Goal: Transaction & Acquisition: Purchase product/service

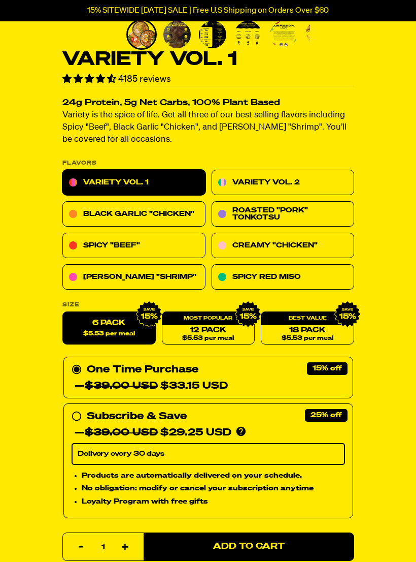
scroll to position [255, 0]
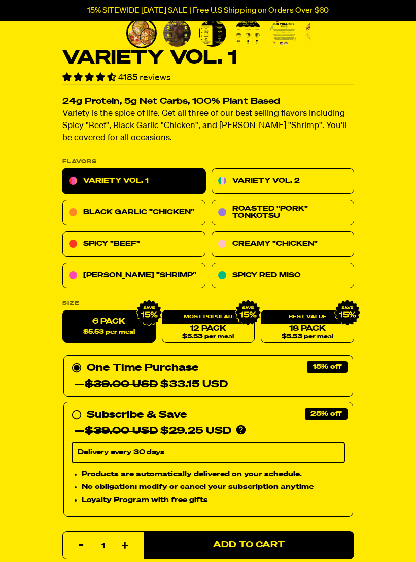
click at [115, 329] on span "$5.53 per meal" at bounding box center [109, 332] width 52 height 7
click at [63, 311] on input "6 Pack $5.53 per meal" at bounding box center [62, 310] width 1 height 1
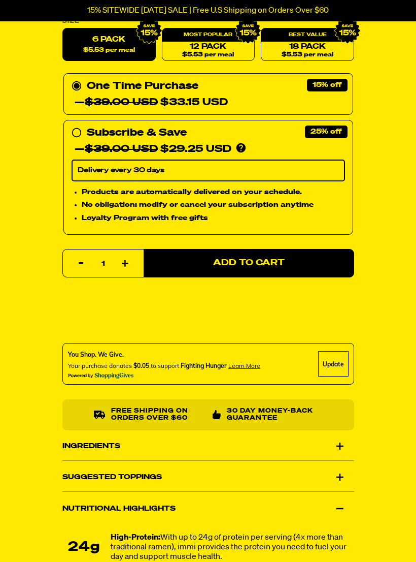
scroll to position [530, 0]
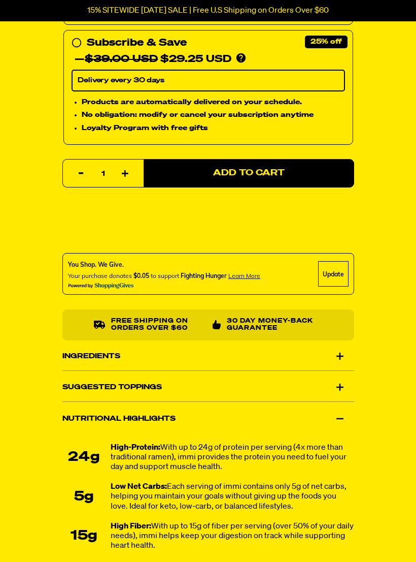
click at [87, 419] on div "Nutritional Highlights" at bounding box center [208, 419] width 292 height 28
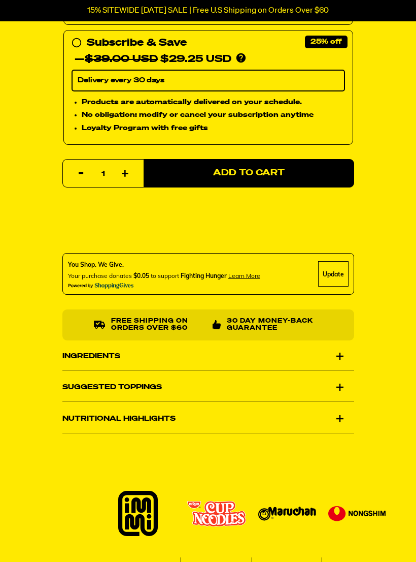
click at [340, 418] on div "Nutritional Highlights" at bounding box center [208, 418] width 292 height 28
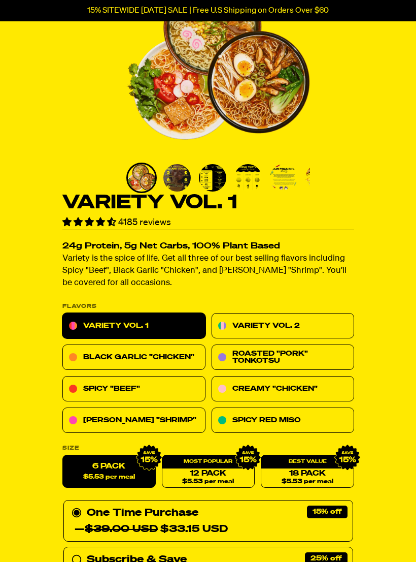
scroll to position [113, 0]
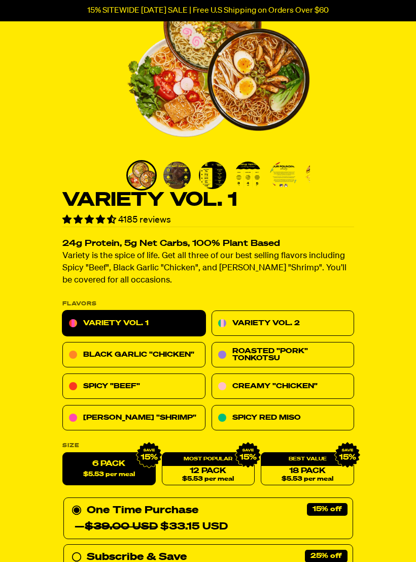
click at [102, 317] on link "Variety Vol. 1" at bounding box center [133, 323] width 143 height 25
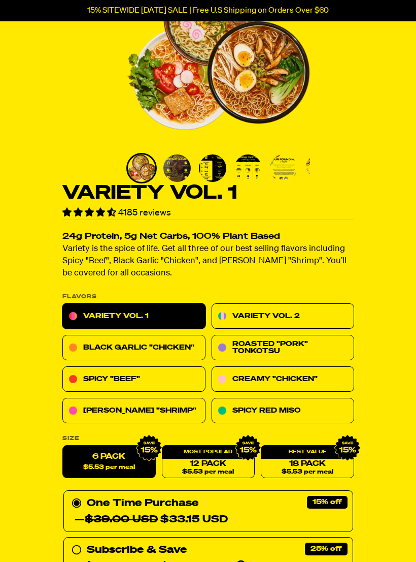
scroll to position [119, 0]
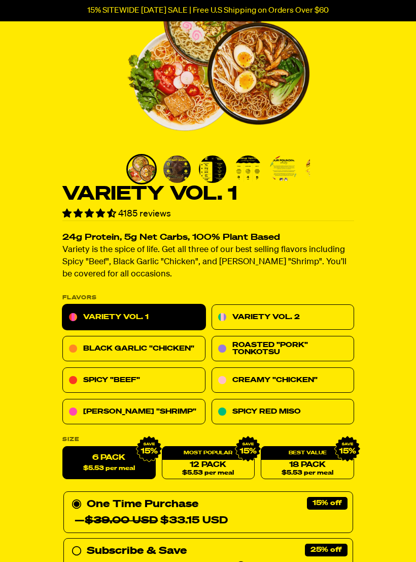
click at [98, 456] on label "6 Pack $5.53 per meal" at bounding box center [108, 462] width 93 height 33
click at [63, 447] on input "6 Pack $5.53 per meal" at bounding box center [62, 446] width 1 height 1
click at [102, 316] on link "Variety Vol. 1" at bounding box center [133, 317] width 143 height 25
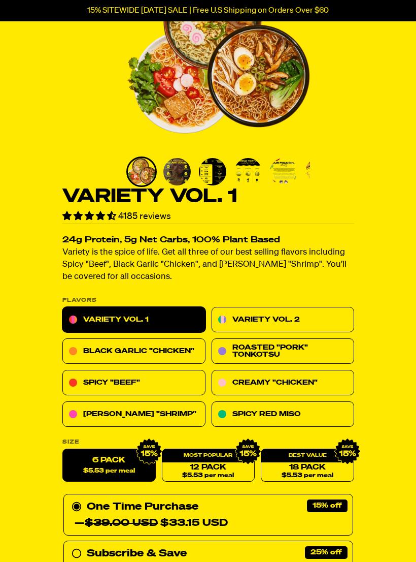
scroll to position [115, 0]
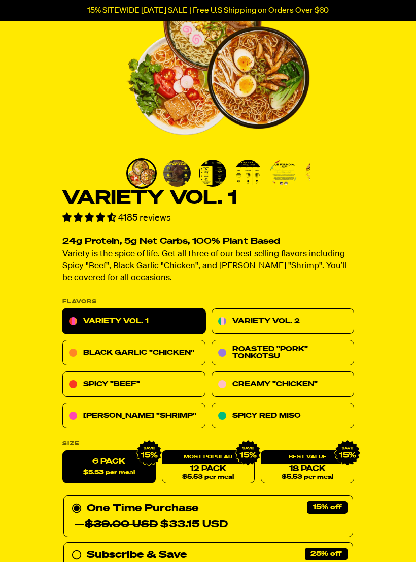
click at [97, 355] on link "Black Garlic "Chicken"" at bounding box center [133, 352] width 143 height 25
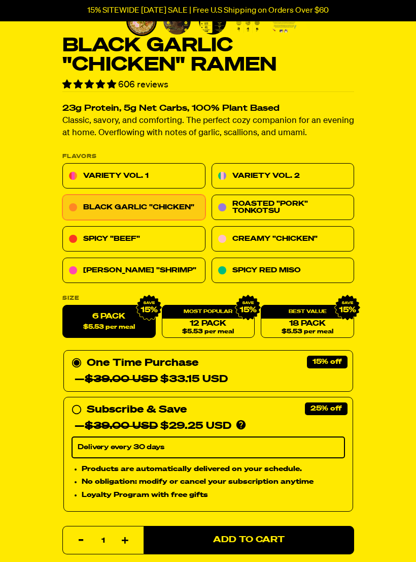
scroll to position [269, 0]
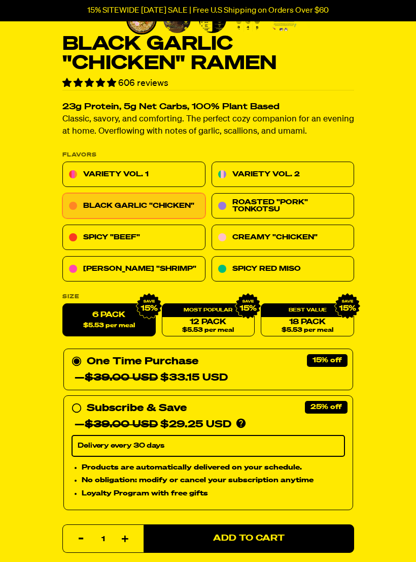
click at [249, 537] on span "Add to Cart" at bounding box center [249, 538] width 72 height 9
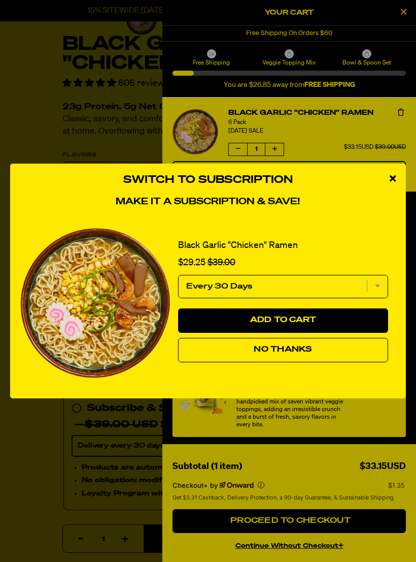
click at [224, 355] on button "No Thanks" at bounding box center [283, 350] width 210 height 24
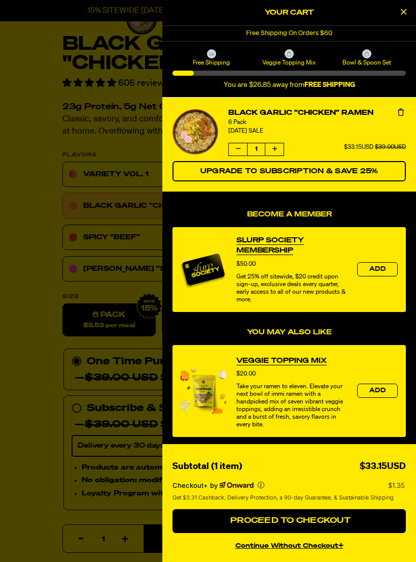
click at [36, 369] on div at bounding box center [208, 281] width 416 height 562
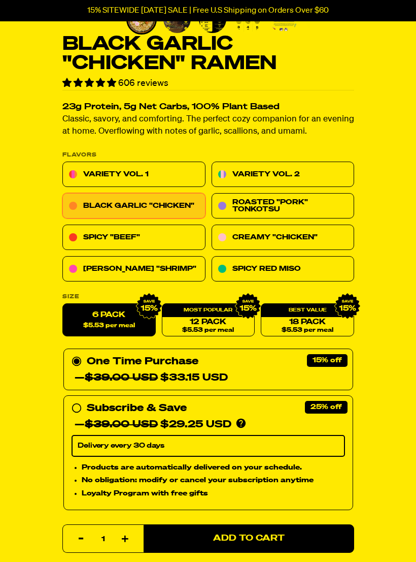
click at [95, 237] on link "Spicy "Beef"" at bounding box center [133, 237] width 143 height 25
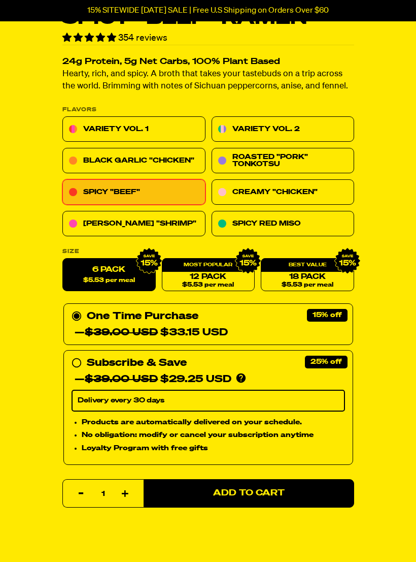
scroll to position [299, 0]
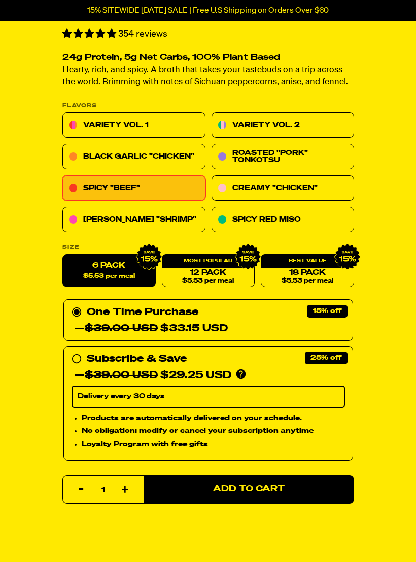
click at [224, 481] on button "Add to Cart" at bounding box center [249, 489] width 211 height 28
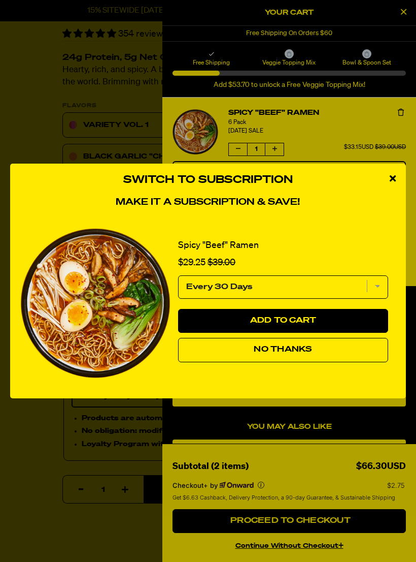
click at [394, 183] on icon "close modal" at bounding box center [393, 178] width 6 height 9
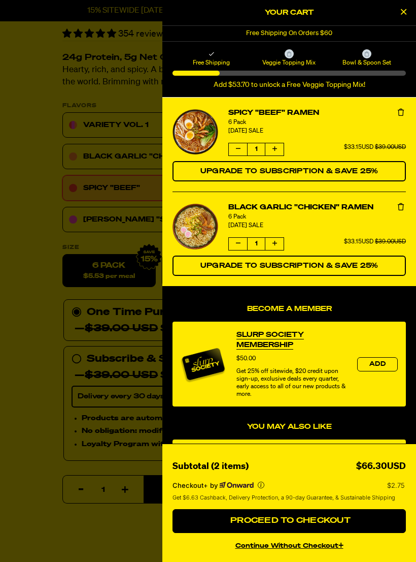
click at [67, 138] on div at bounding box center [208, 281] width 416 height 562
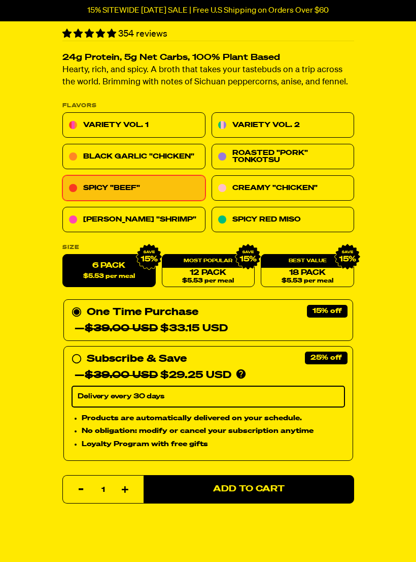
click at [248, 188] on link "Creamy "Chicken"" at bounding box center [282, 188] width 143 height 25
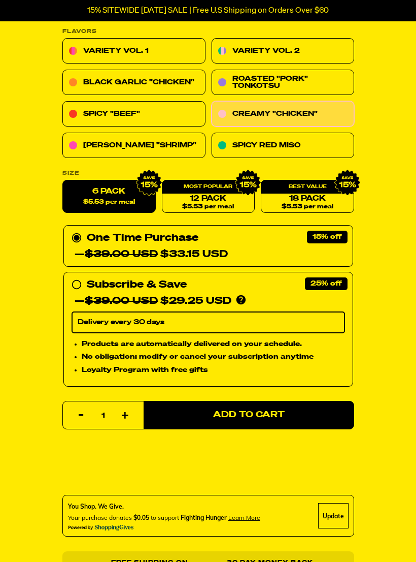
scroll to position [405, 0]
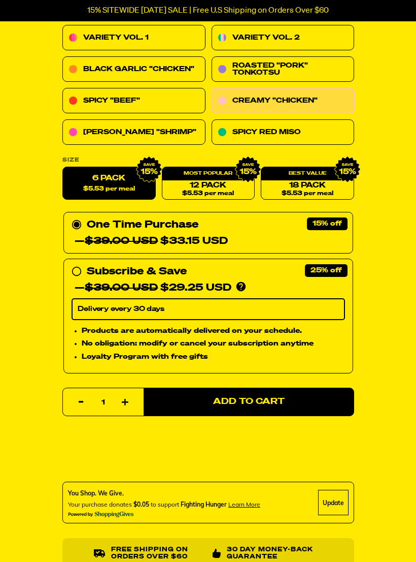
click at [323, 399] on button "Add to Cart" at bounding box center [249, 401] width 211 height 28
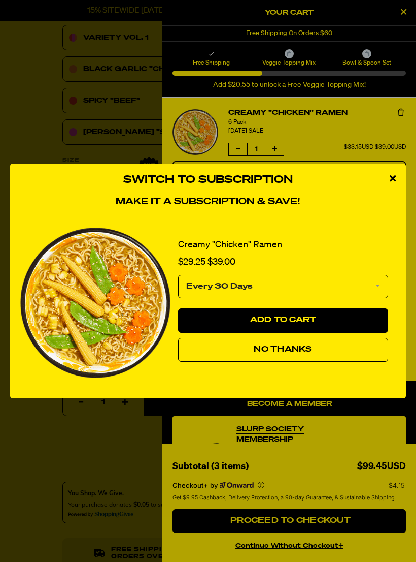
click at [394, 183] on icon "close modal" at bounding box center [393, 178] width 6 height 9
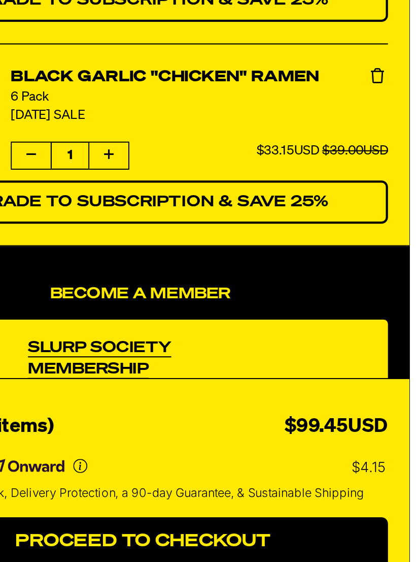
scroll to position [465, 0]
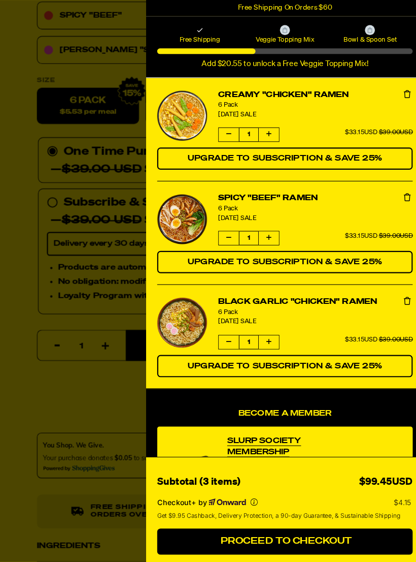
click at [23, 364] on div at bounding box center [208, 281] width 416 height 562
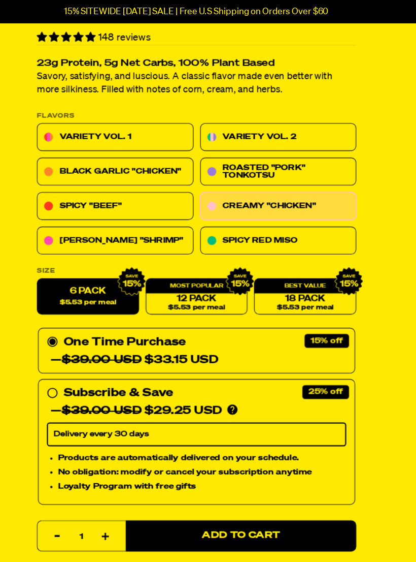
scroll to position [317, 0]
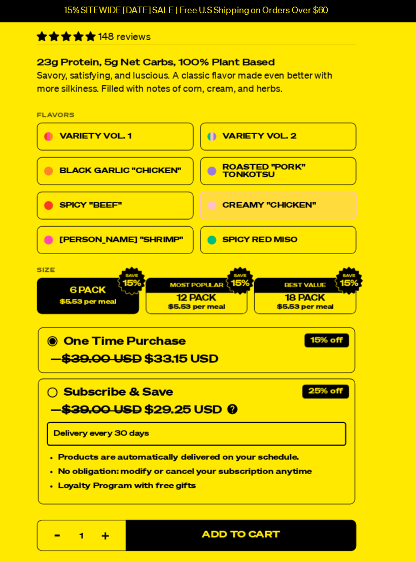
click at [81, 265] on label "6 Pack $5.53 per meal" at bounding box center [108, 271] width 93 height 33
click at [63, 255] on input "6 Pack $5.53 per meal" at bounding box center [62, 255] width 1 height 1
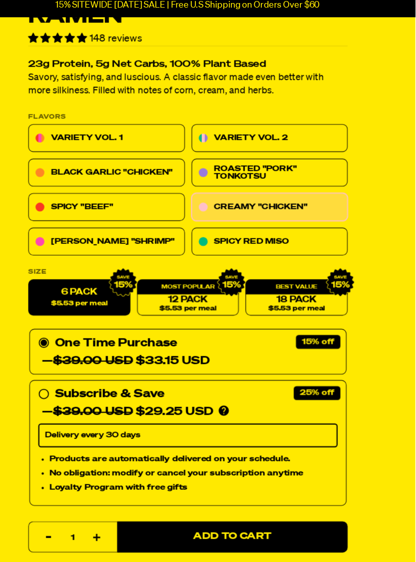
scroll to position [311, 0]
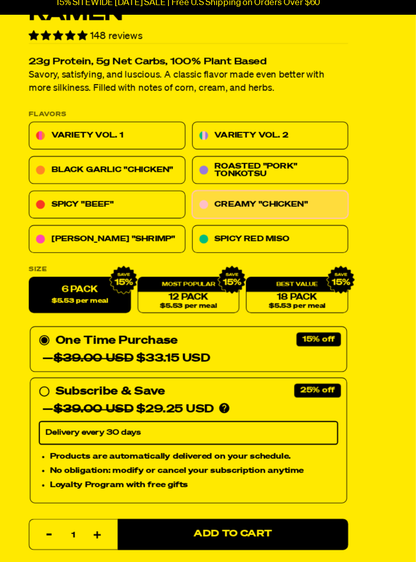
click at [118, 330] on del "$39.00 USD" at bounding box center [121, 335] width 73 height 10
click at [78, 311] on input "One Time Purchase — $39.00 USD $33.15 USD" at bounding box center [75, 311] width 7 height 0
click at [66, 121] on link "Variety Vol. 1" at bounding box center [133, 131] width 143 height 25
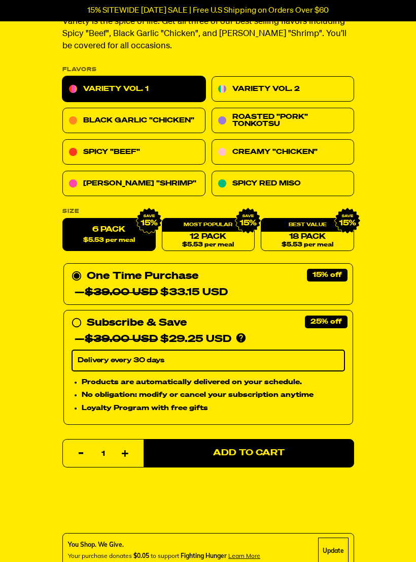
scroll to position [347, 0]
click at [248, 453] on span "Add to Cart" at bounding box center [249, 453] width 72 height 9
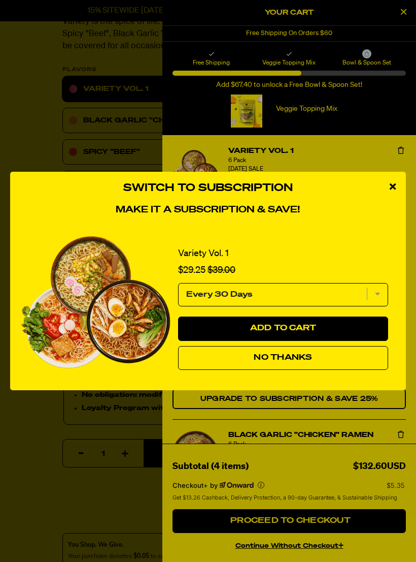
click at [351, 358] on button "No Thanks" at bounding box center [283, 358] width 210 height 24
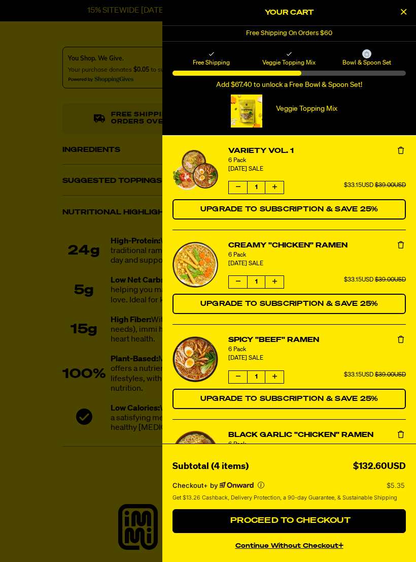
scroll to position [0, 0]
click at [3, 318] on div at bounding box center [208, 281] width 416 height 562
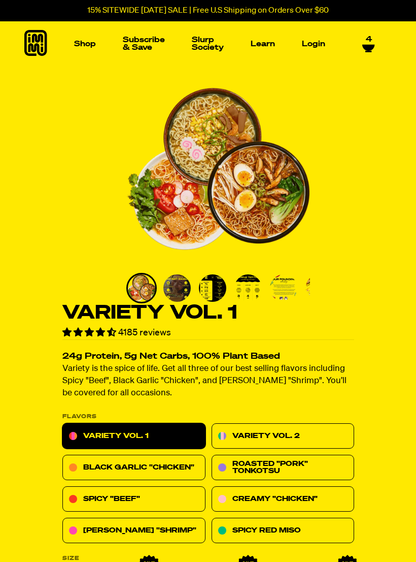
click at [369, 43] on span "4" at bounding box center [369, 39] width 6 height 9
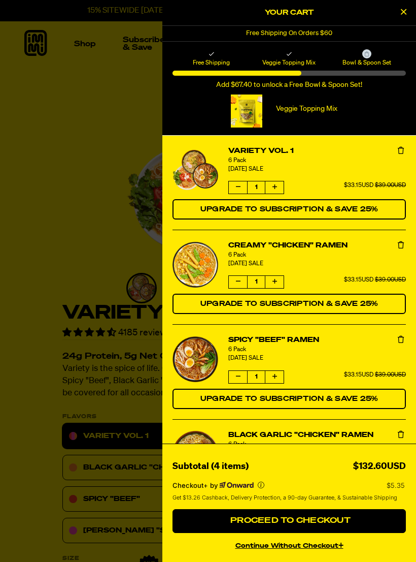
click at [398, 146] on button "Remove Variety Vol. 1" at bounding box center [401, 151] width 10 height 10
click at [404, 148] on icon "Remove Variety Vol. 1" at bounding box center [401, 150] width 6 height 7
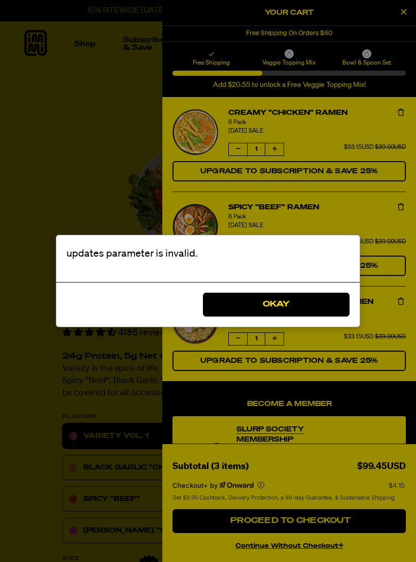
click at [265, 306] on button "Okay" at bounding box center [276, 304] width 147 height 24
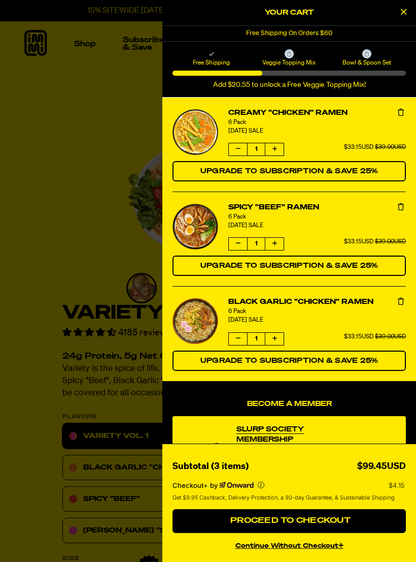
click at [400, 114] on icon "product" at bounding box center [401, 112] width 6 height 7
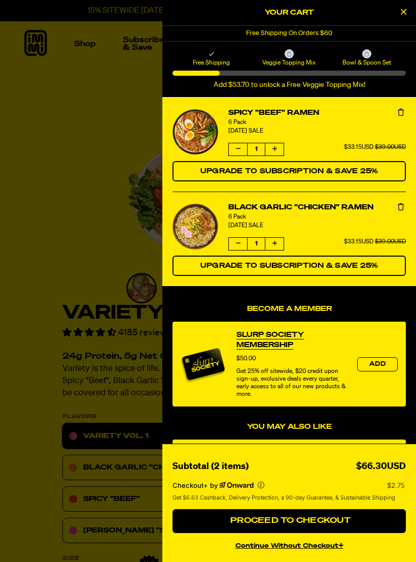
click at [401, 110] on icon "product" at bounding box center [401, 112] width 6 height 7
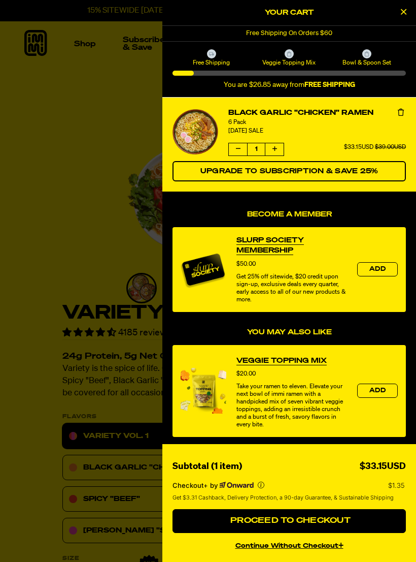
click at [400, 116] on button "product" at bounding box center [401, 113] width 10 height 10
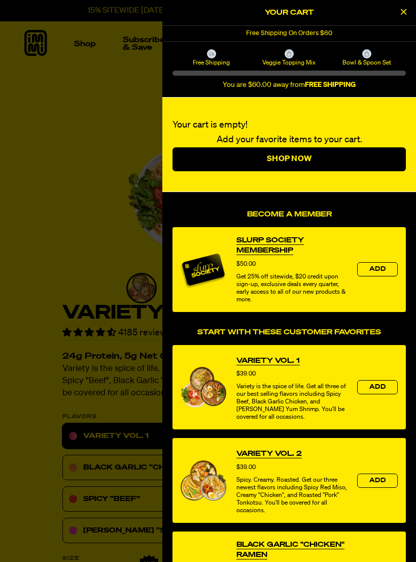
click at [362, 153] on link "Shop Now" at bounding box center [290, 159] width 234 height 24
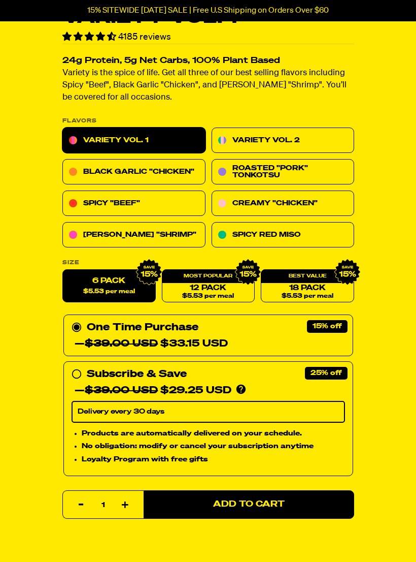
scroll to position [290, 0]
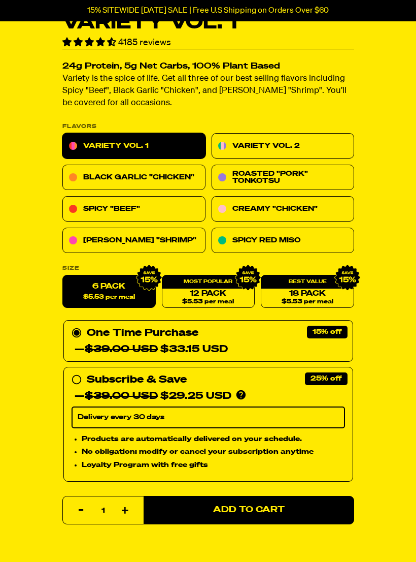
click at [11, 461] on div "Variety Vol. 1 4185 reviews 24g Protein, 5g Net Carbs, 100% Plant Based Variety…" at bounding box center [208, 390] width 416 height 1206
click at [158, 344] on del "$39.00 USD" at bounding box center [121, 349] width 73 height 10
click at [78, 325] on input "One Time Purchase — $39.00 USD $33.15 USD" at bounding box center [75, 325] width 7 height 0
click at [258, 146] on link "Variety Vol. 2" at bounding box center [282, 146] width 143 height 25
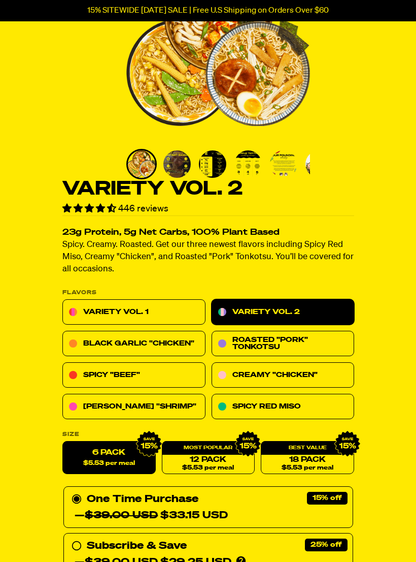
scroll to position [203, 0]
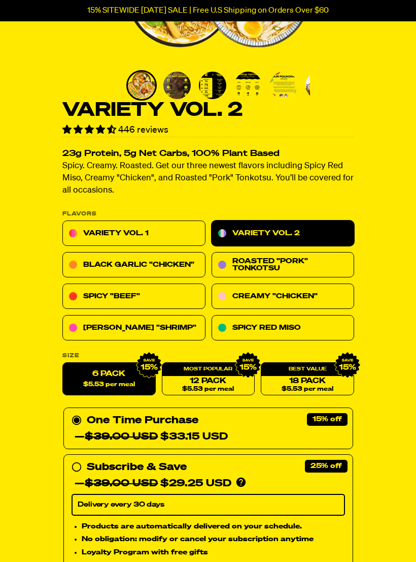
click at [249, 294] on link "Creamy "Chicken"" at bounding box center [282, 296] width 143 height 25
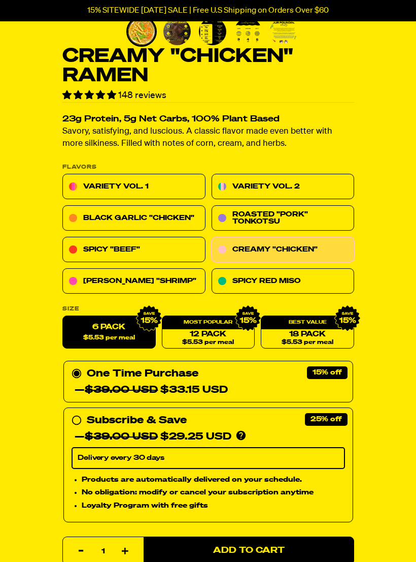
scroll to position [256, 0]
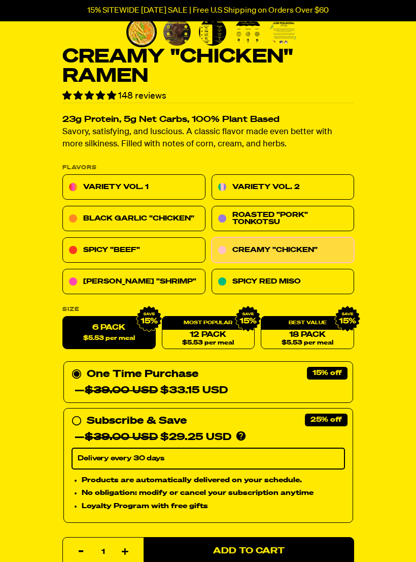
click at [95, 217] on link "Black Garlic "Chicken"" at bounding box center [133, 218] width 143 height 25
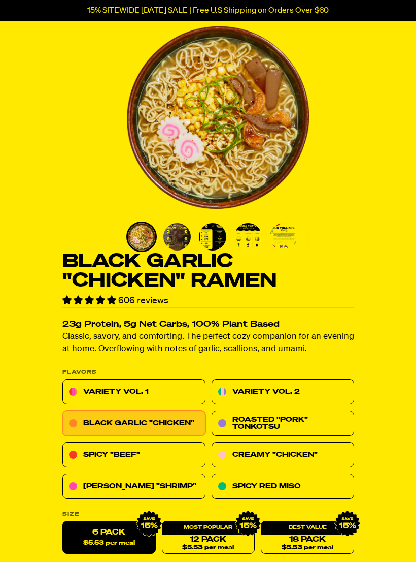
scroll to position [45, 0]
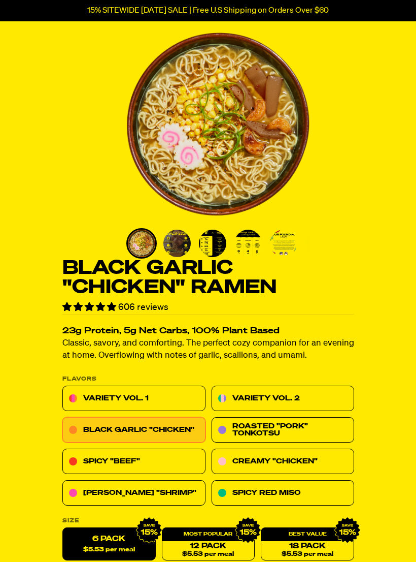
click at [241, 460] on link "Creamy "Chicken"" at bounding box center [282, 461] width 143 height 25
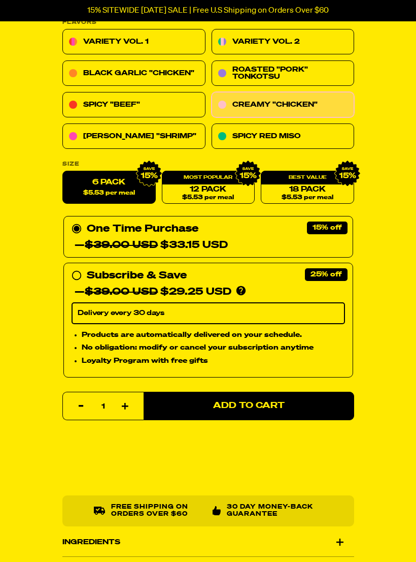
scroll to position [374, 0]
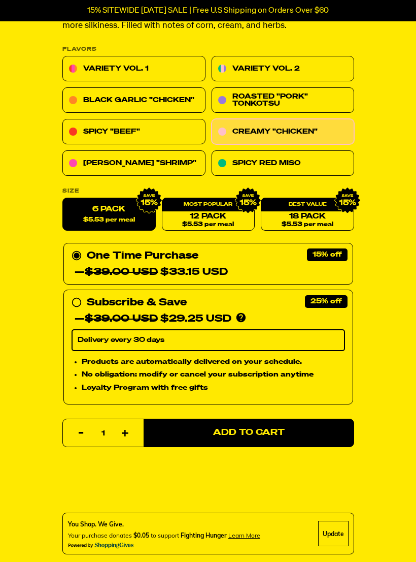
click at [245, 436] on span "Add to Cart" at bounding box center [249, 433] width 72 height 9
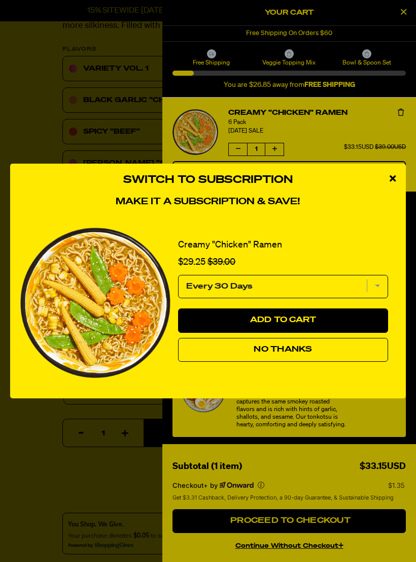
click at [376, 296] on select "Every 30 Days" at bounding box center [283, 286] width 210 height 23
click at [275, 353] on span "No Thanks" at bounding box center [283, 349] width 58 height 8
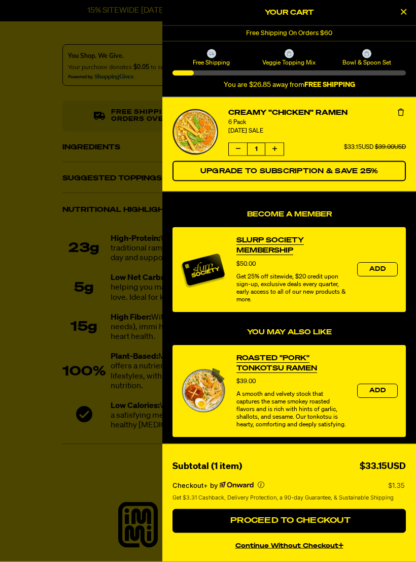
scroll to position [0, 0]
click at [281, 524] on span "Proceed to Checkout" at bounding box center [289, 520] width 123 height 8
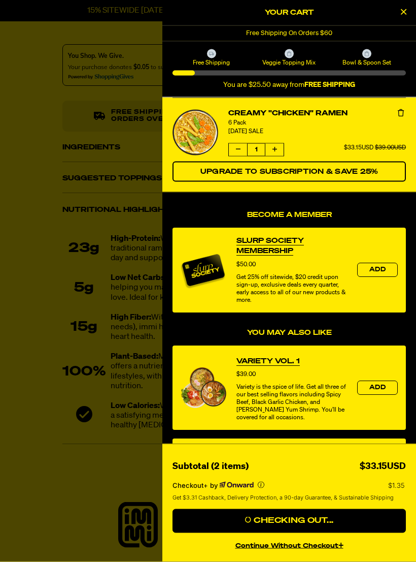
click at [293, 524] on span "Checking Out..." at bounding box center [289, 520] width 88 height 8
